Goal: Find specific page/section

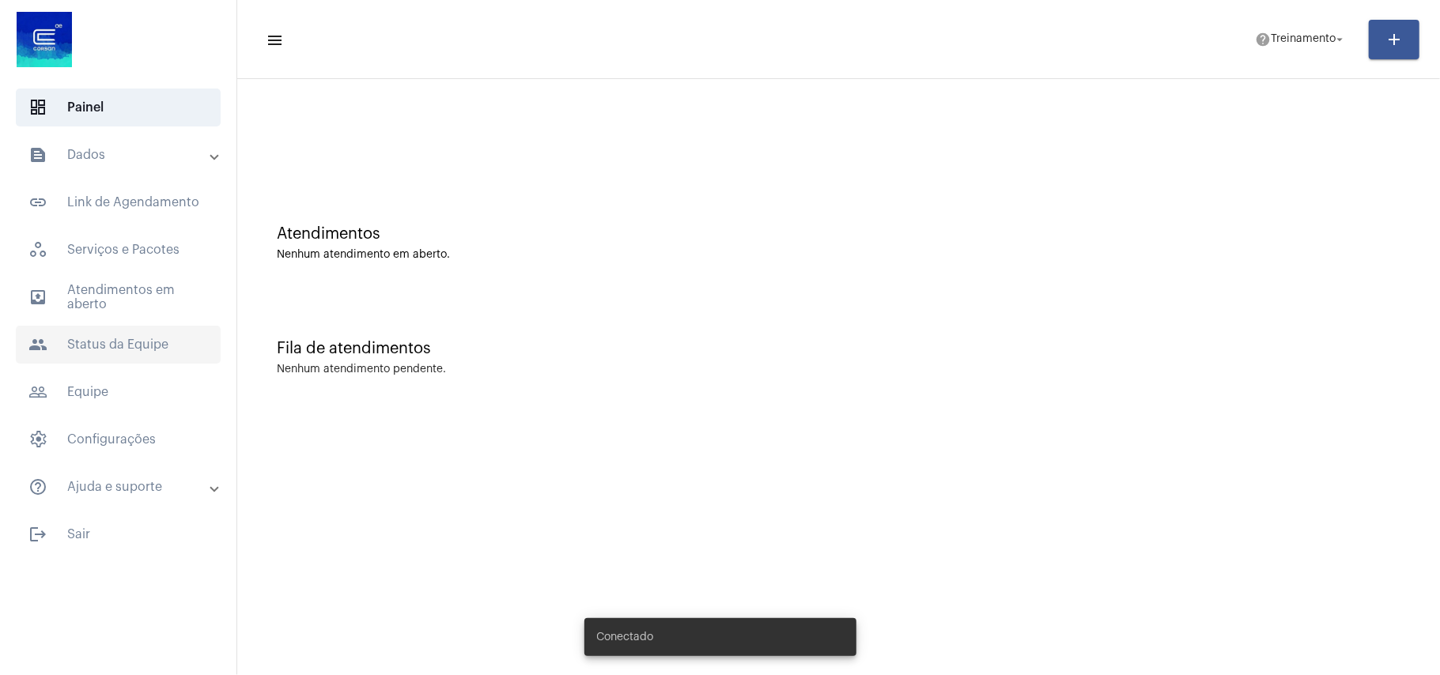
click at [81, 345] on span "people Status da Equipe" at bounding box center [118, 345] width 205 height 38
